Goal: Task Accomplishment & Management: Use online tool/utility

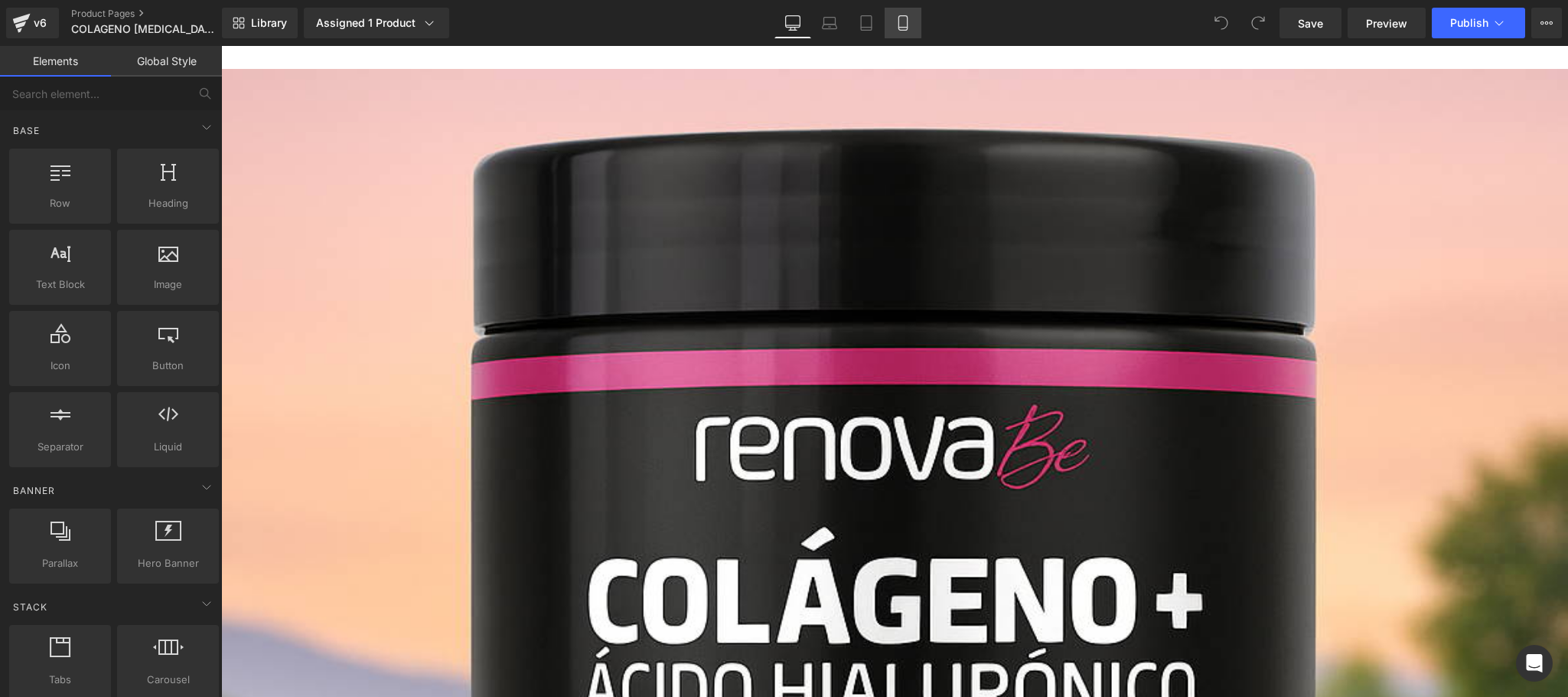
click at [896, 27] on icon at bounding box center [903, 23] width 15 height 15
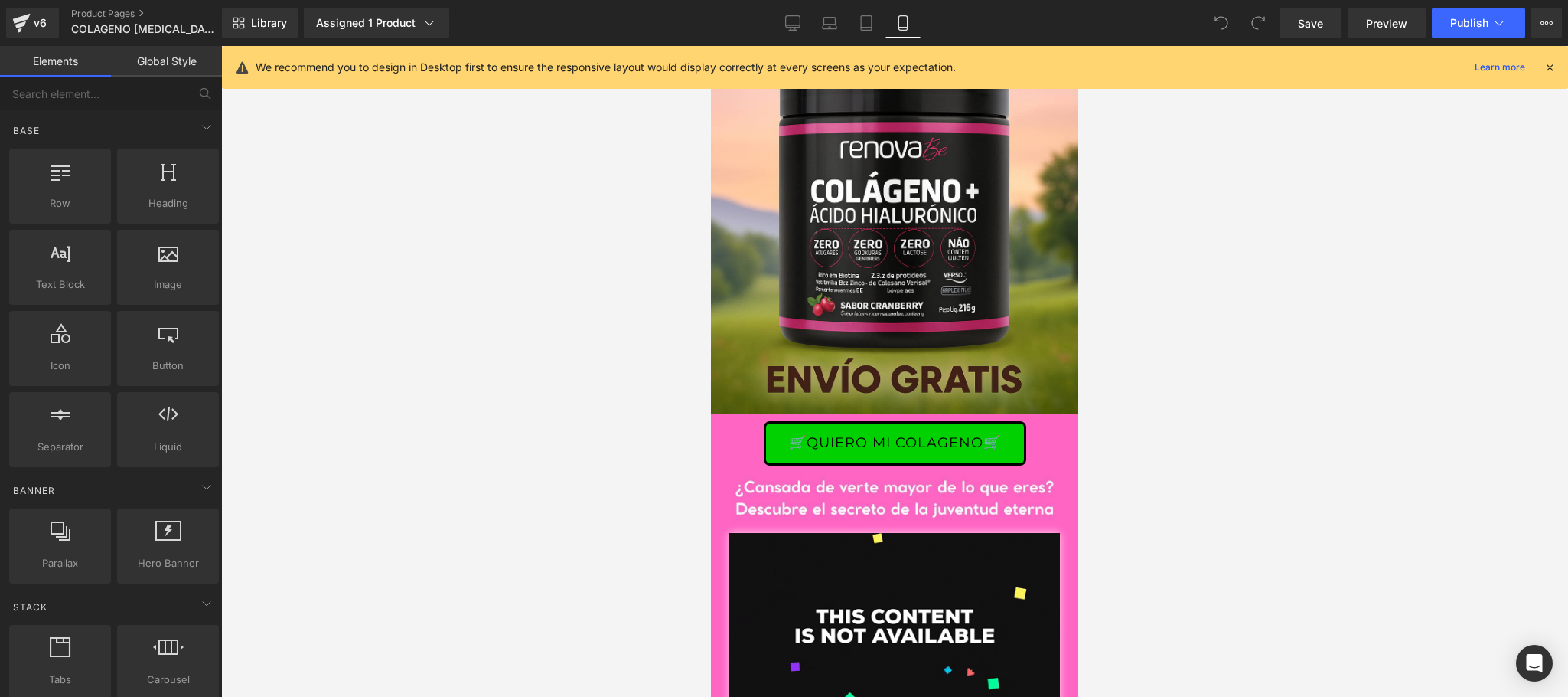
click at [1553, 67] on icon at bounding box center [1549, 67] width 14 height 14
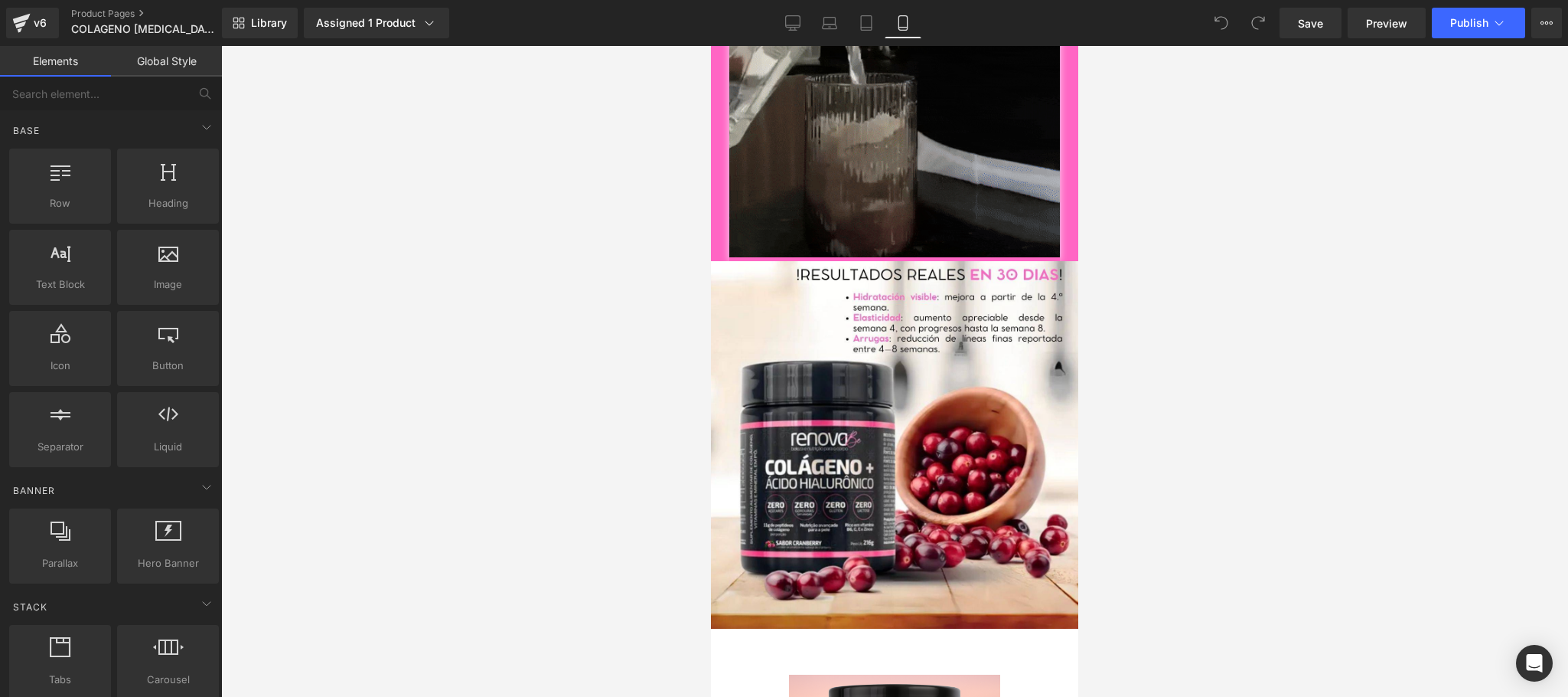
scroll to position [2107, 0]
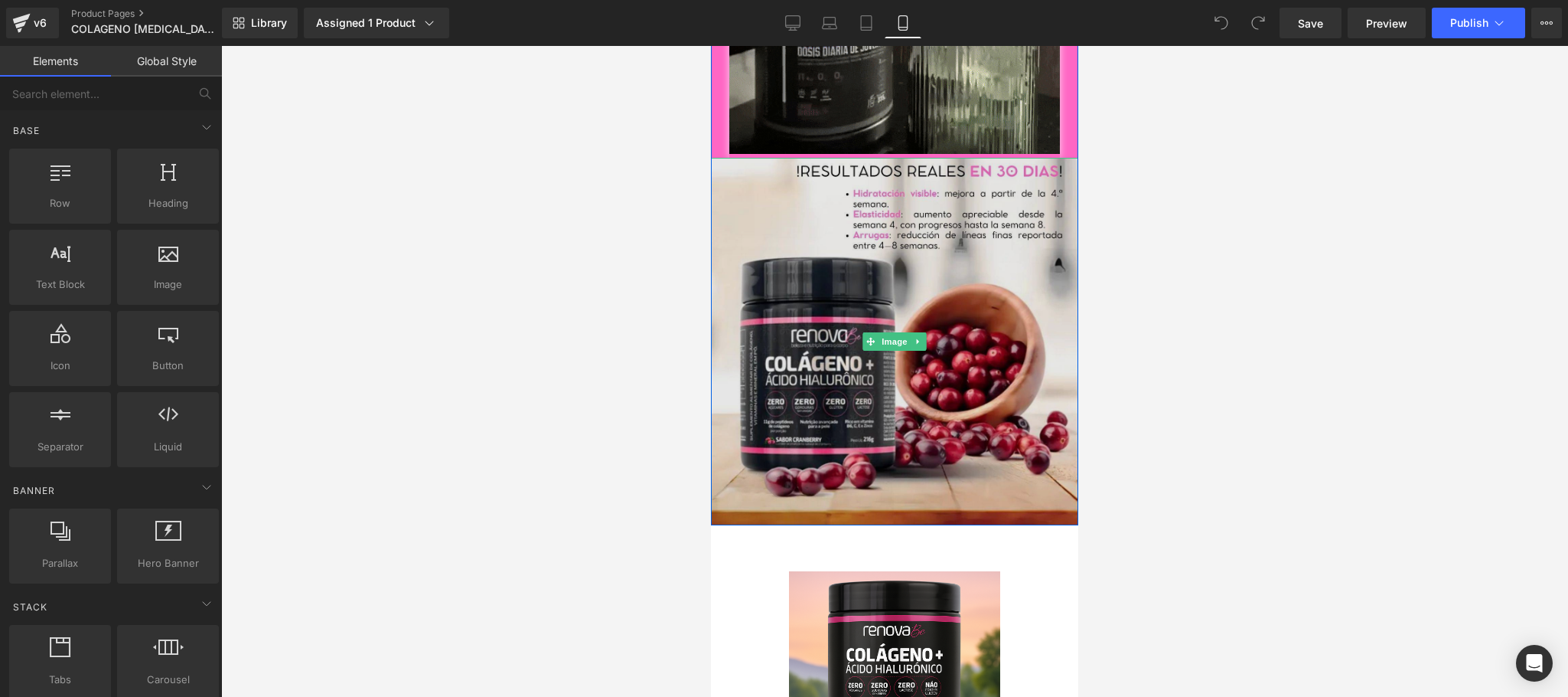
click at [951, 407] on img at bounding box center [895, 341] width 367 height 368
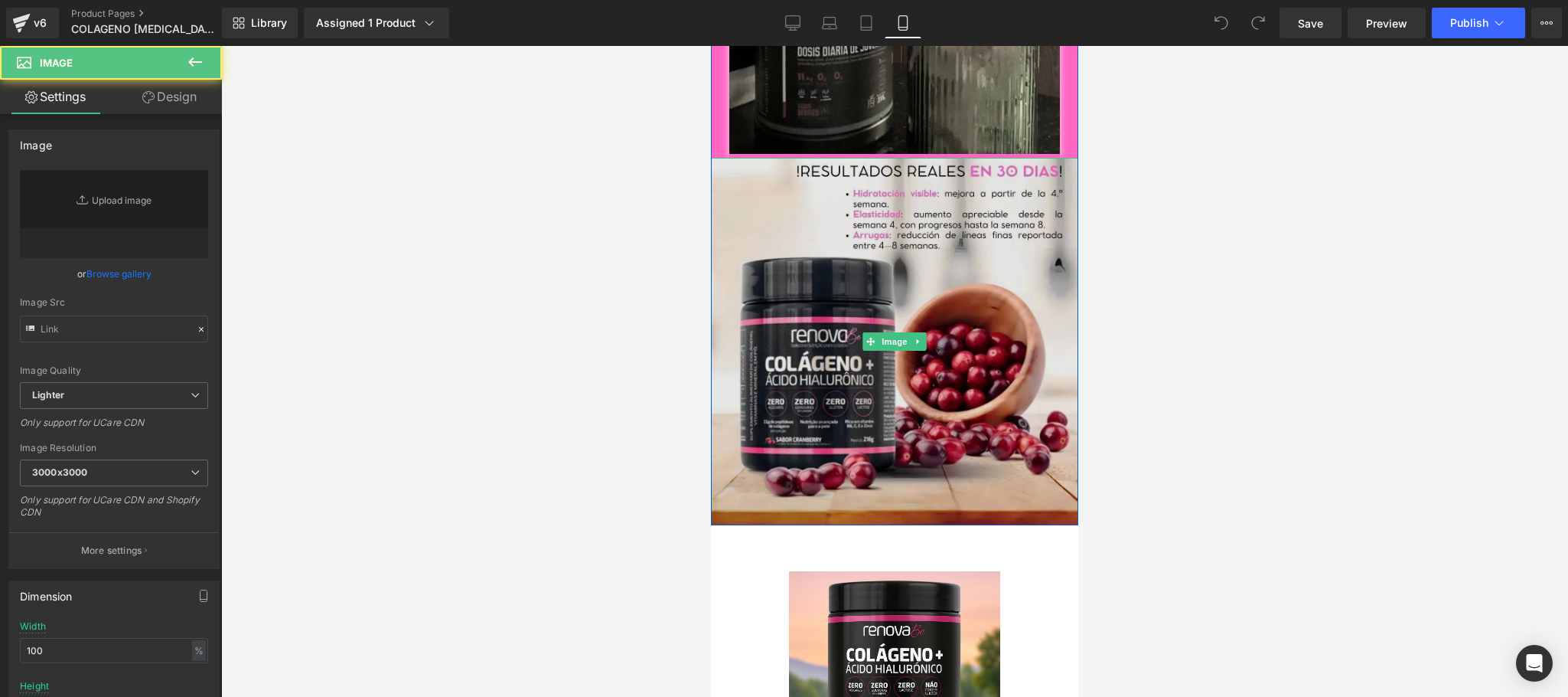
type input "[URL][DOMAIN_NAME]"
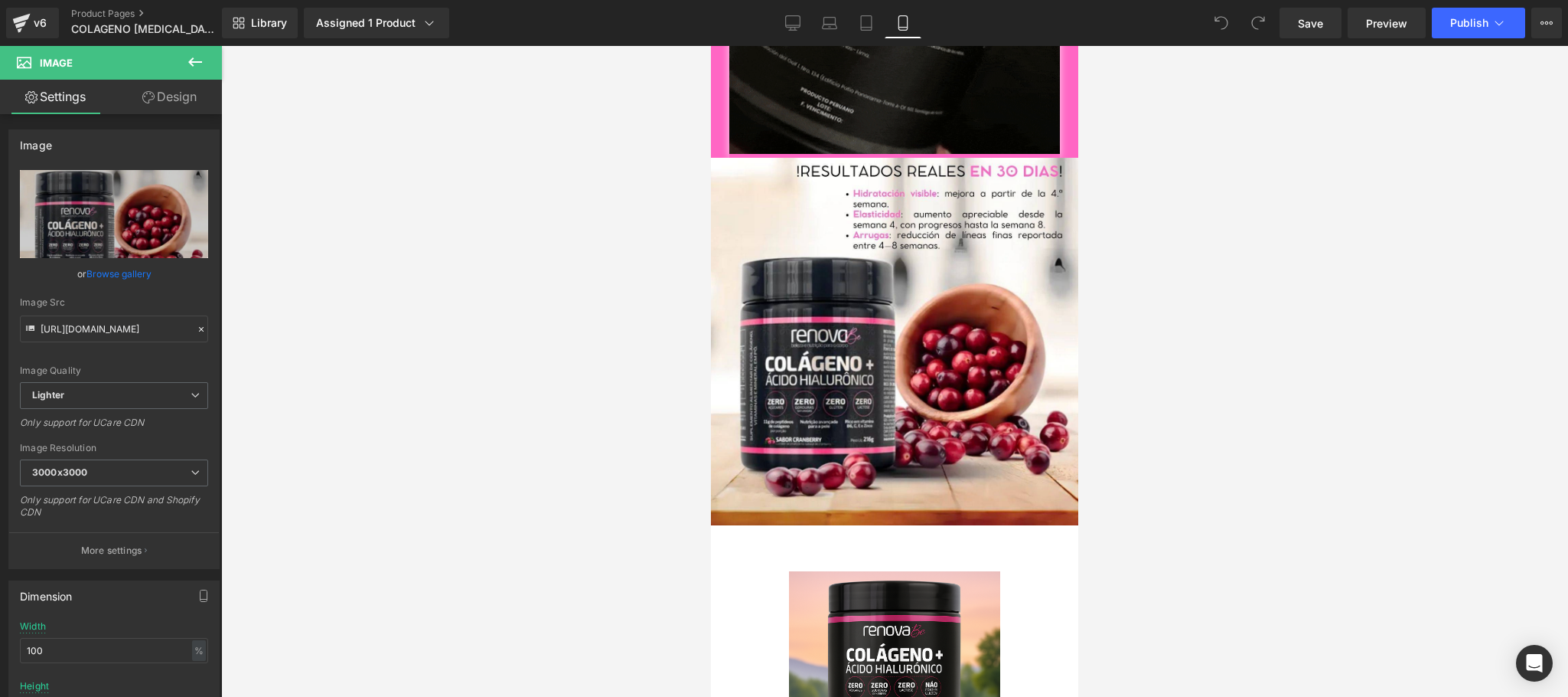
click at [203, 53] on icon at bounding box center [195, 62] width 18 height 18
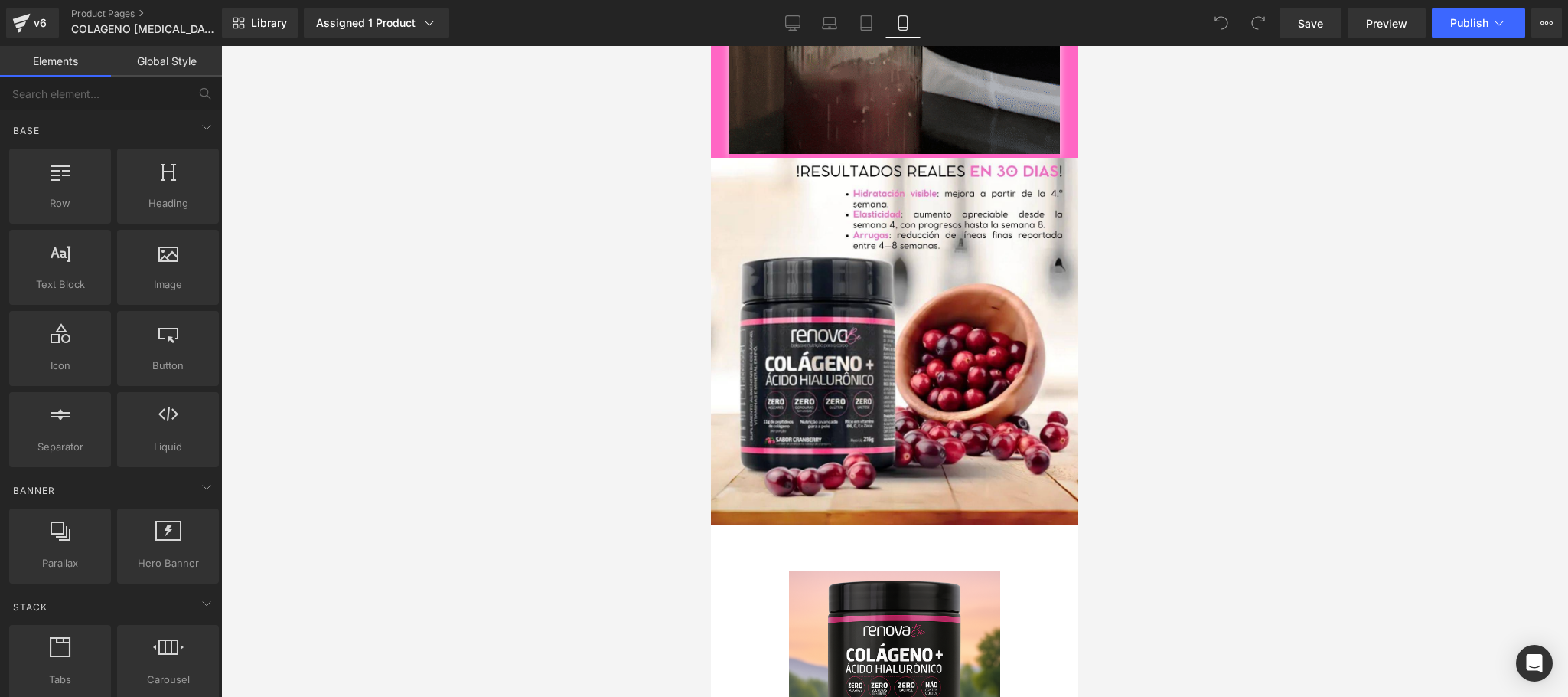
click at [152, 58] on link "Global Style" at bounding box center [166, 62] width 111 height 31
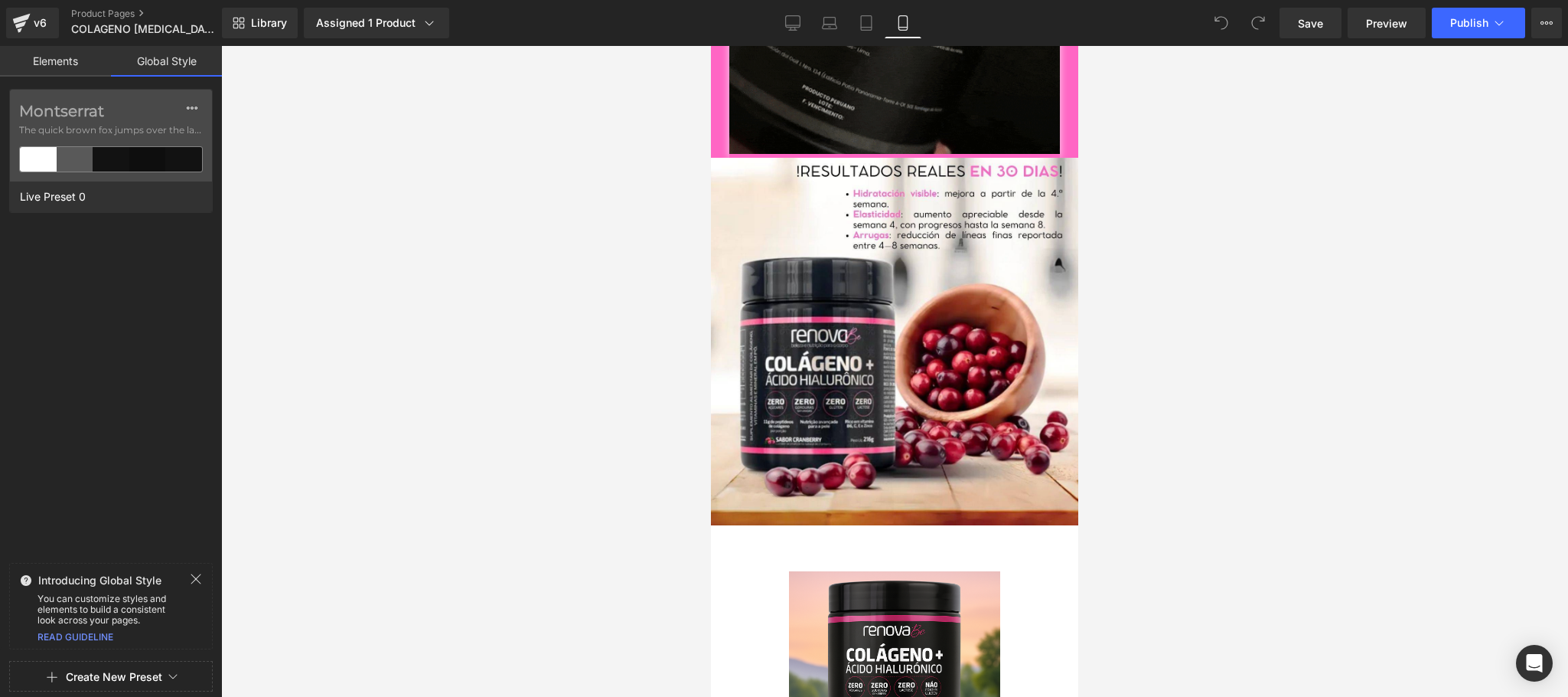
click at [47, 57] on link "Elements" at bounding box center [55, 62] width 111 height 31
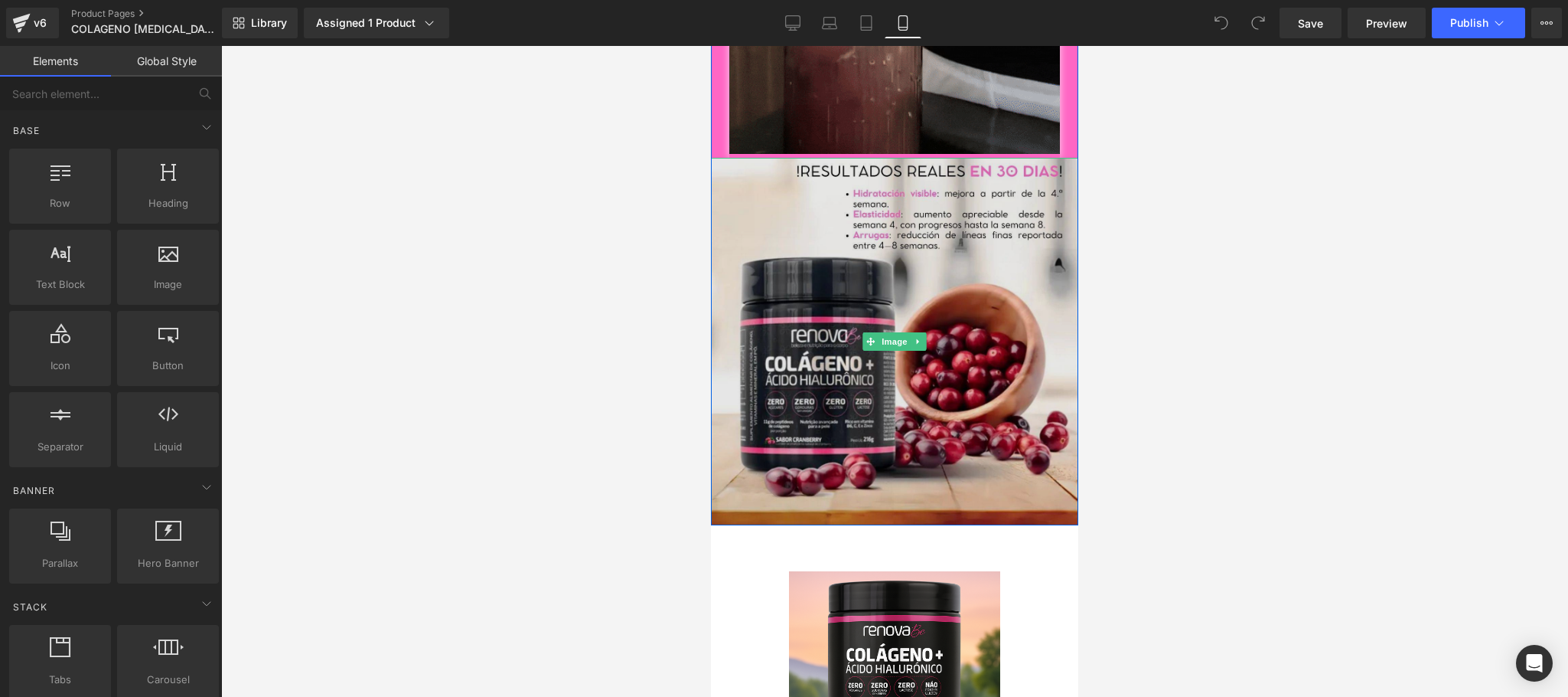
click at [778, 425] on img at bounding box center [895, 341] width 367 height 368
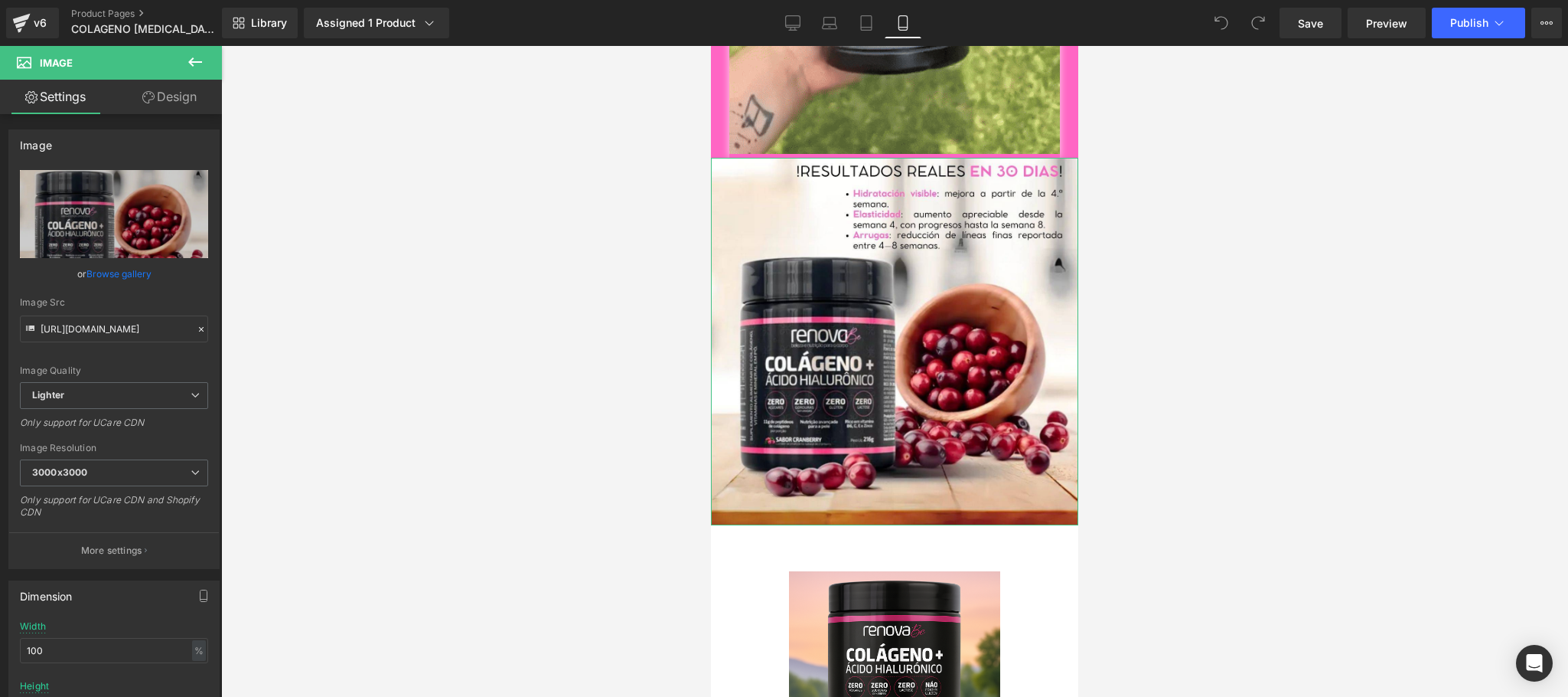
drag, startPoint x: 167, startPoint y: 95, endPoint x: 103, endPoint y: 100, distance: 64.2
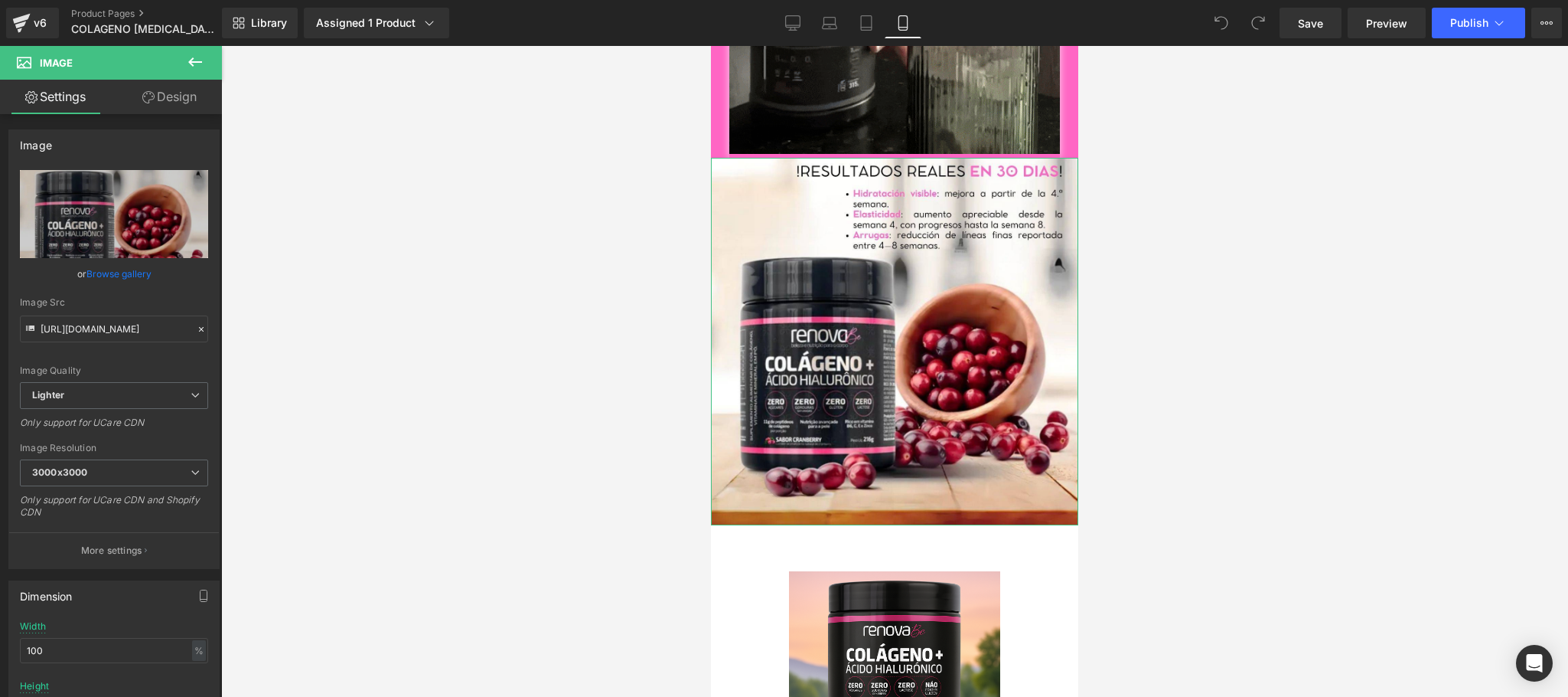
click at [167, 95] on link "Design" at bounding box center [169, 97] width 111 height 34
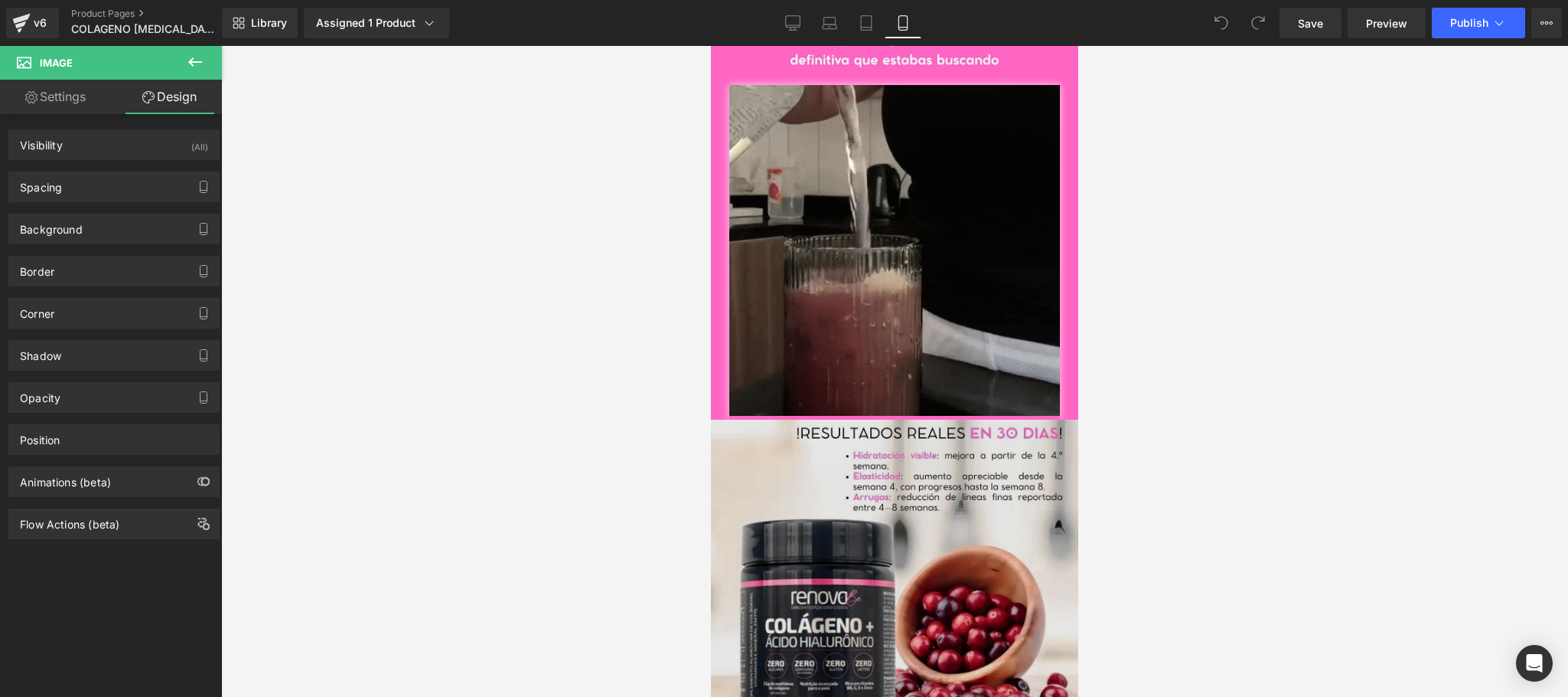
scroll to position [1801, 0]
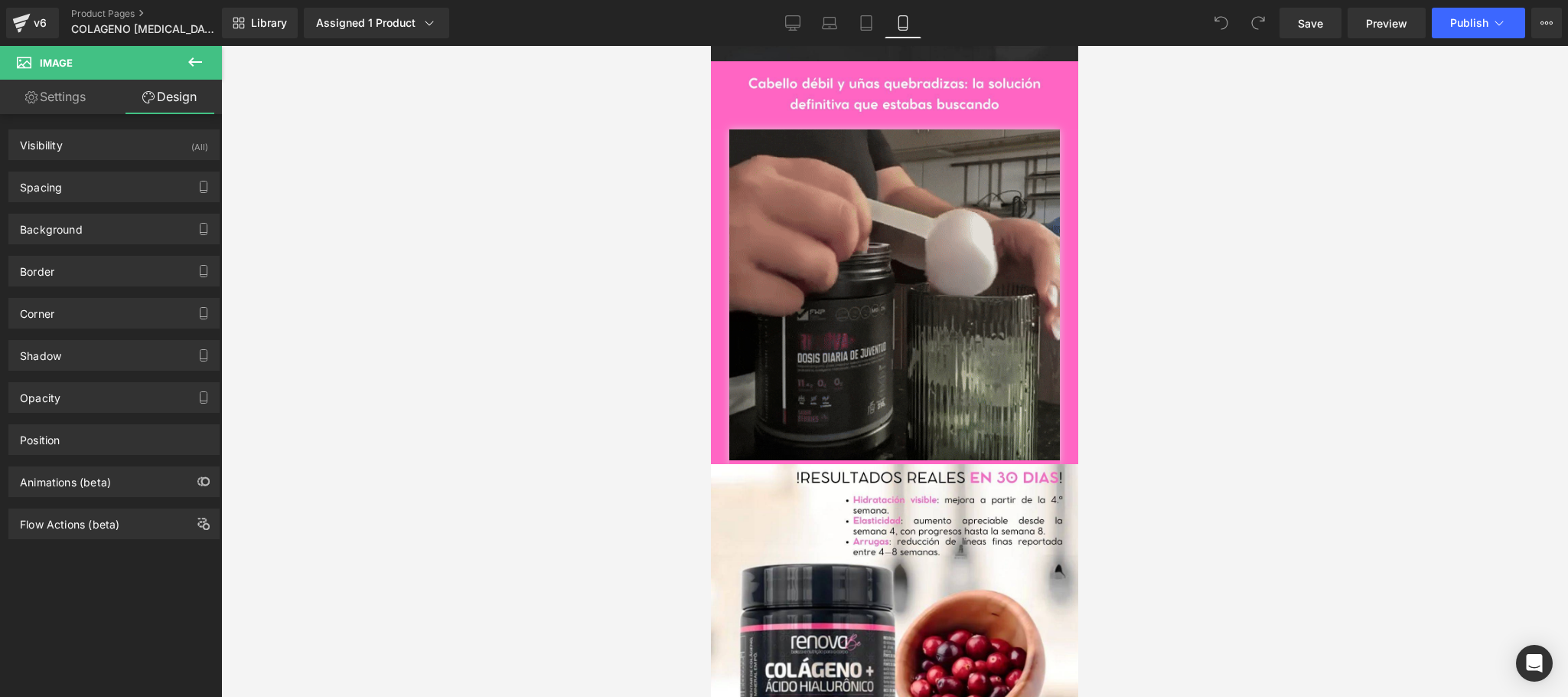
click at [912, 430] on img at bounding box center [894, 297] width 330 height 335
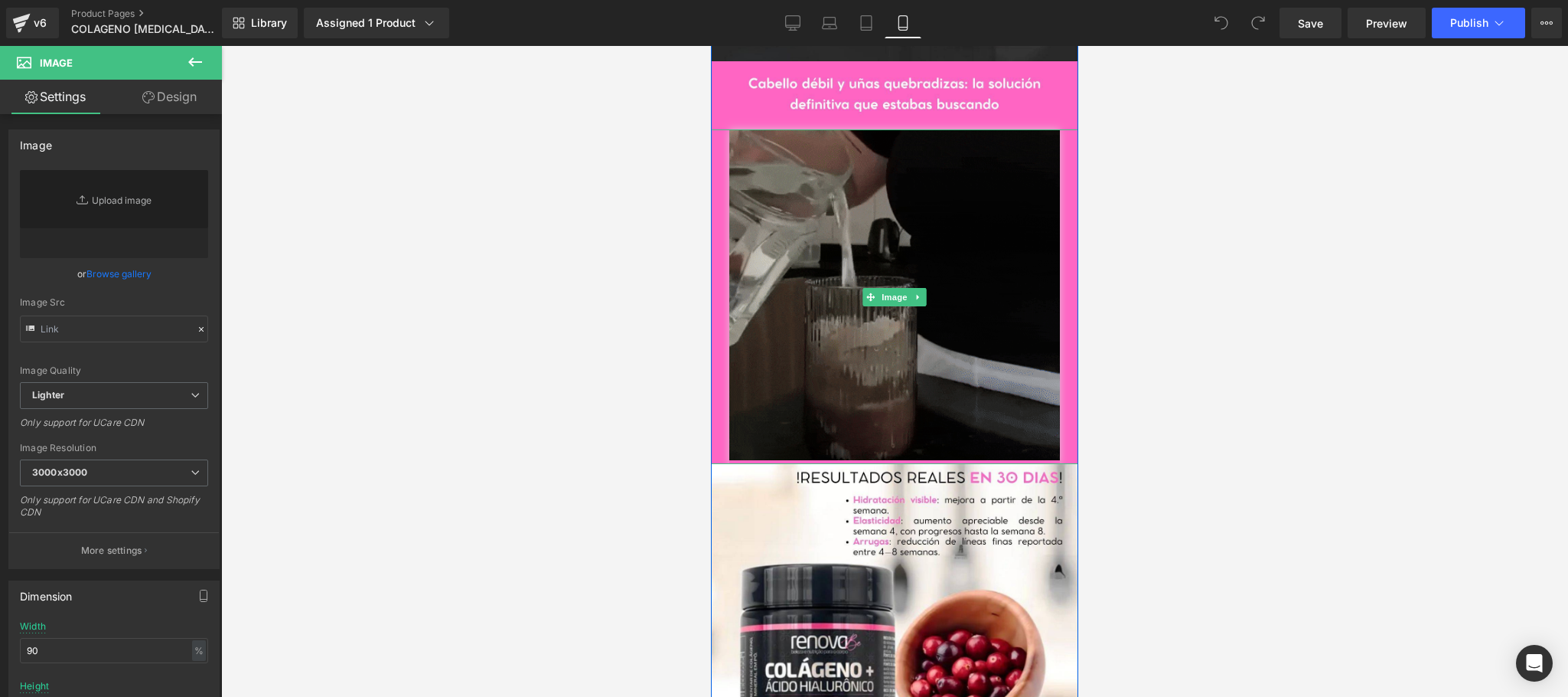
type input "[URL][DOMAIN_NAME]"
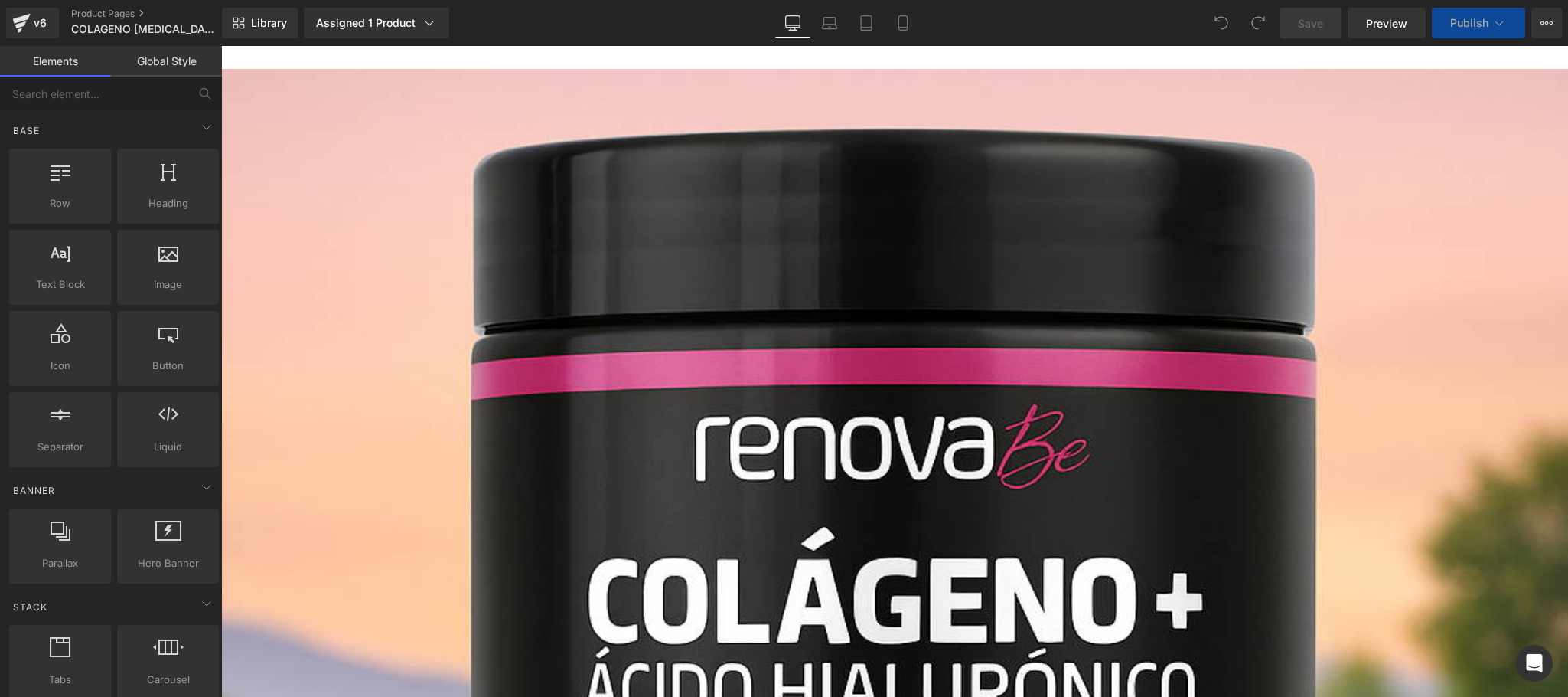
click at [912, 26] on link "Mobile" at bounding box center [903, 23] width 37 height 31
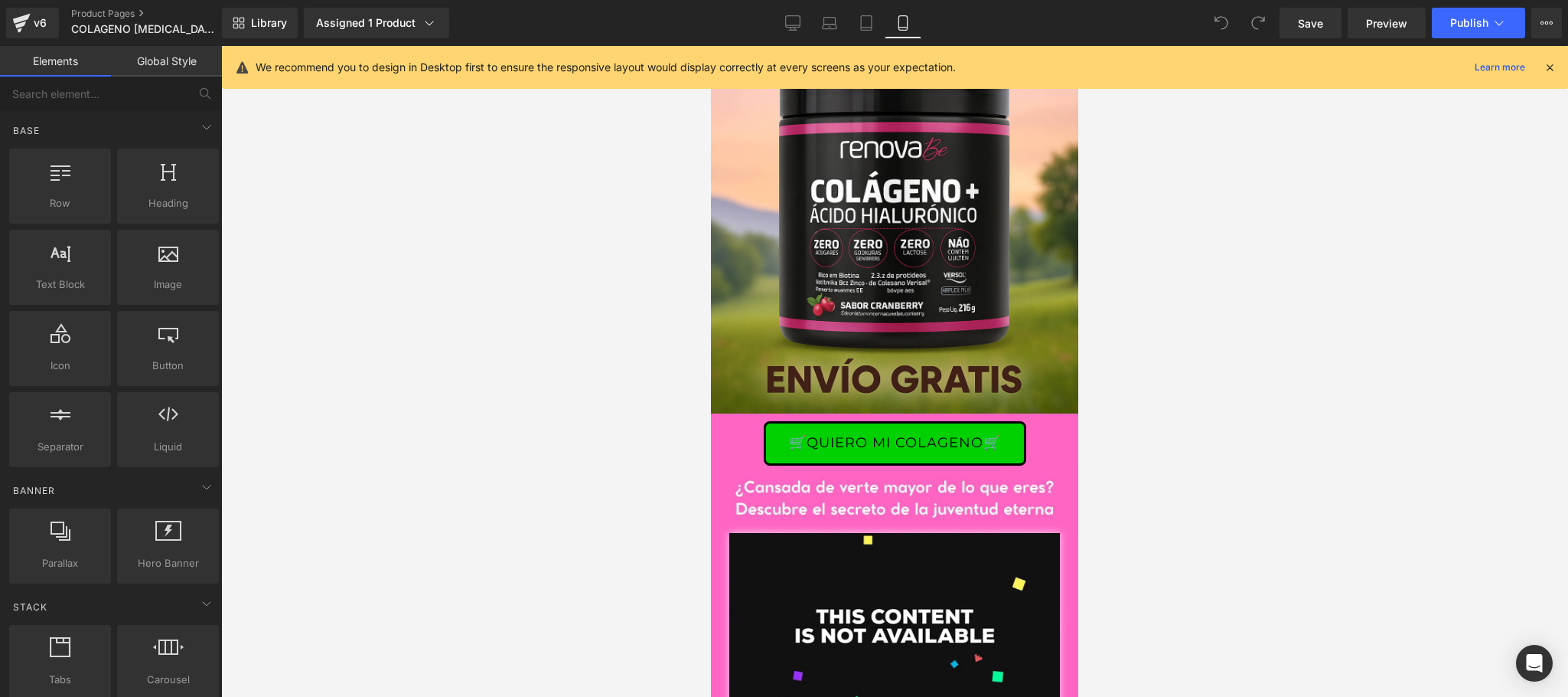
click at [1555, 67] on icon at bounding box center [1549, 67] width 14 height 14
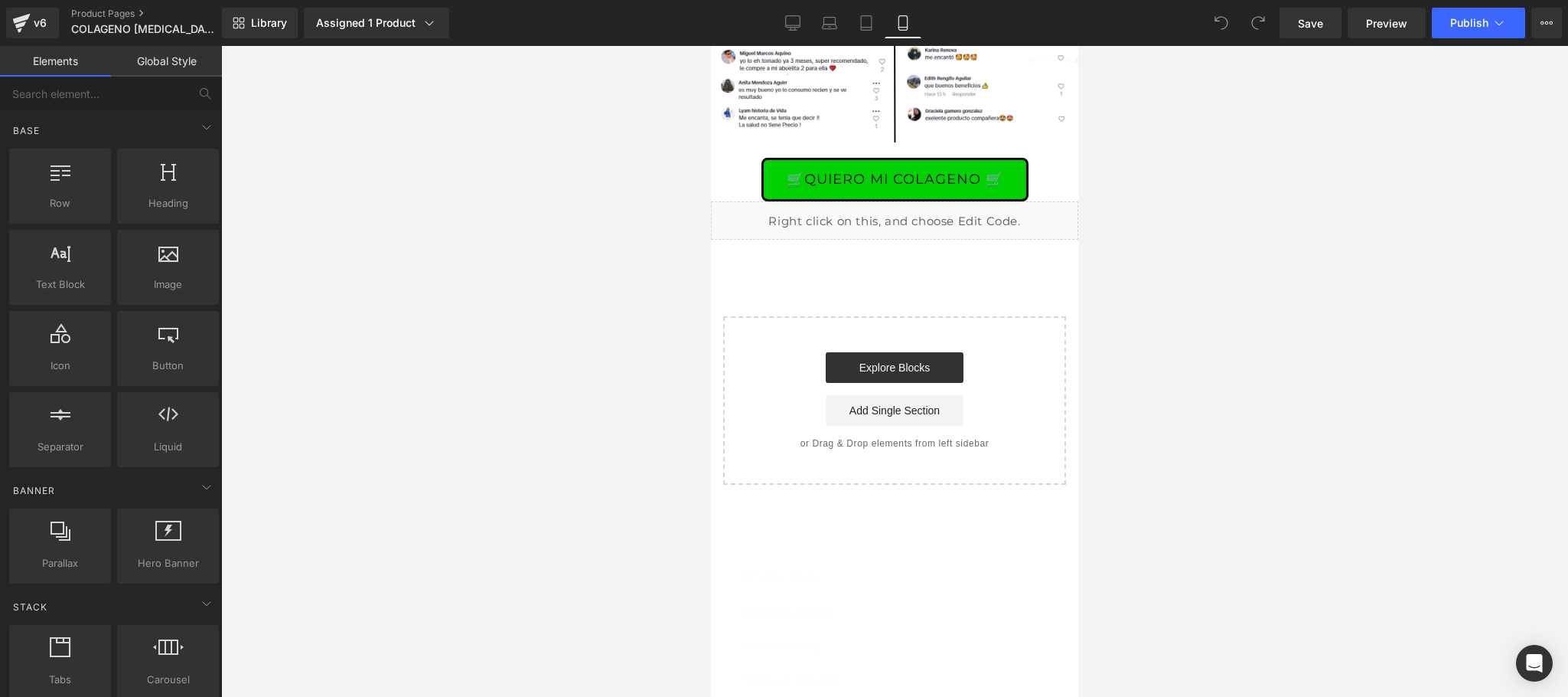
scroll to position [3519, 0]
